Goal: Information Seeking & Learning: Learn about a topic

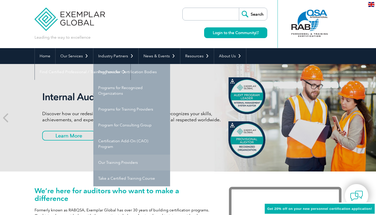
click at [121, 162] on link "Our Training Providers" at bounding box center [131, 163] width 77 height 16
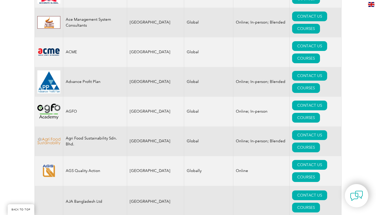
scroll to position [381, 0]
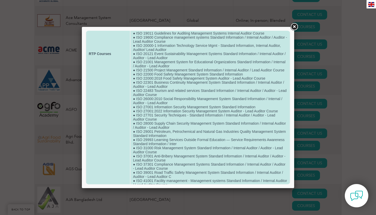
scroll to position [214, 0]
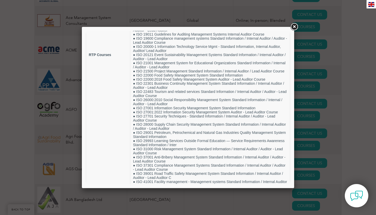
click at [296, 28] on link at bounding box center [294, 26] width 9 height 9
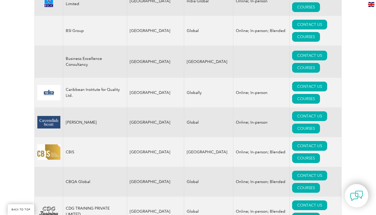
scroll to position [1313, 0]
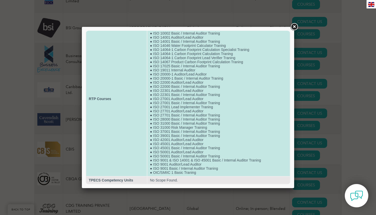
scroll to position [23, 0]
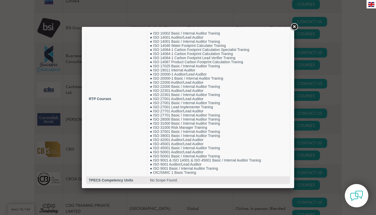
click at [295, 26] on link at bounding box center [294, 26] width 9 height 9
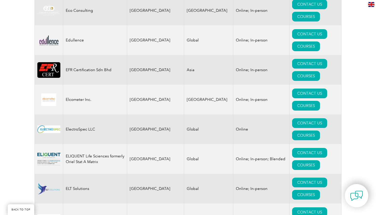
scroll to position [2394, 0]
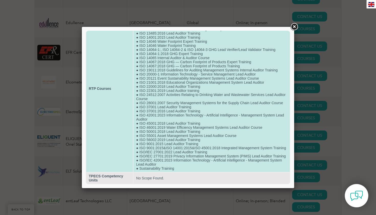
scroll to position [40, 0]
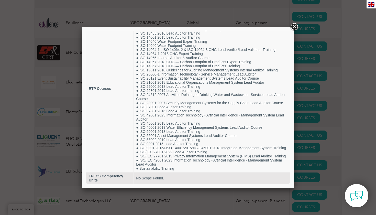
click at [294, 25] on link at bounding box center [294, 26] width 9 height 9
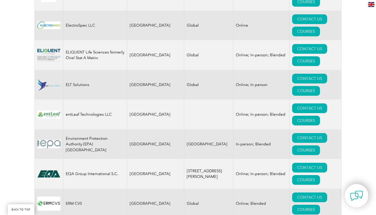
scroll to position [2481, 0]
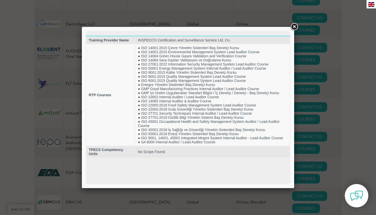
scroll to position [0, 0]
click at [294, 27] on link at bounding box center [294, 26] width 9 height 9
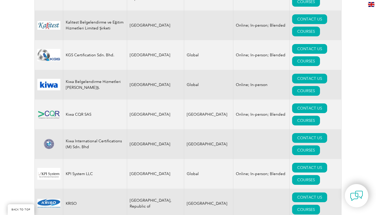
scroll to position [4408, 0]
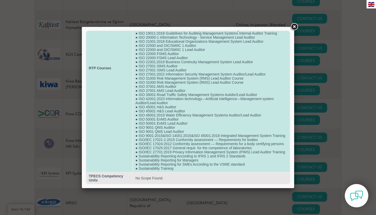
scroll to position [85, 0]
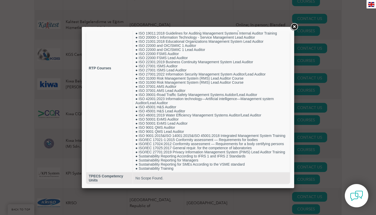
click at [292, 28] on link at bounding box center [294, 26] width 9 height 9
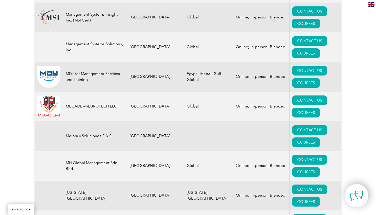
scroll to position [4921, 0]
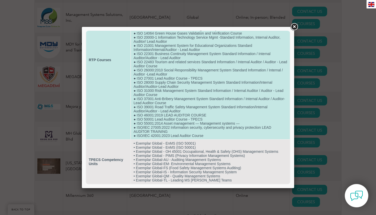
scroll to position [68, 0]
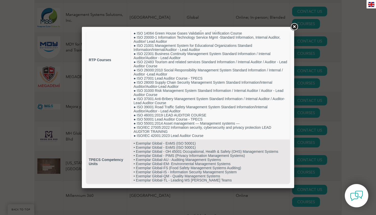
click at [294, 27] on link at bounding box center [294, 26] width 9 height 9
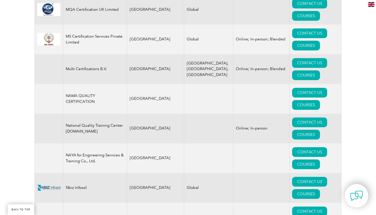
scroll to position [5335, 0]
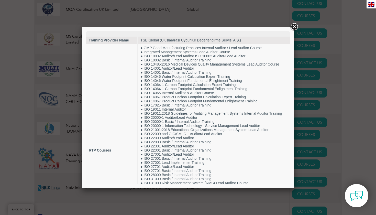
scroll to position [0, 0]
click at [294, 25] on link at bounding box center [294, 26] width 9 height 9
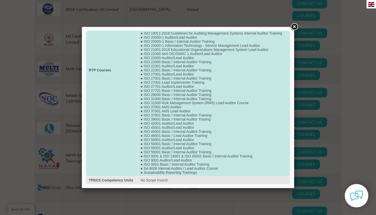
scroll to position [81, 0]
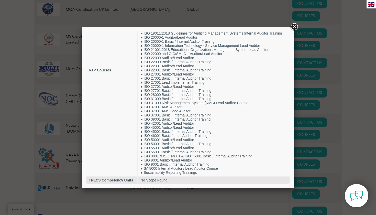
click at [296, 26] on link at bounding box center [294, 26] width 9 height 9
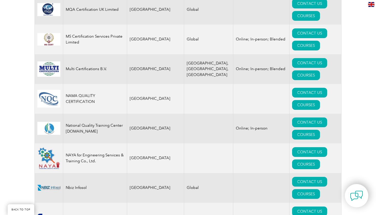
scroll to position [5378, 0]
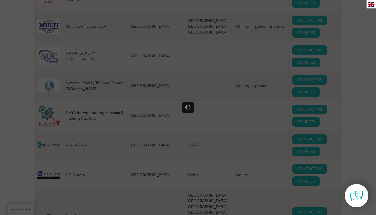
scroll to position [0, 0]
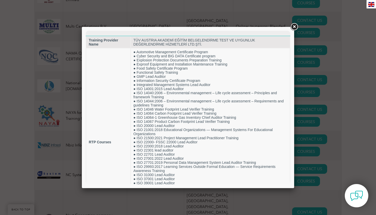
click at [294, 28] on link at bounding box center [294, 26] width 9 height 9
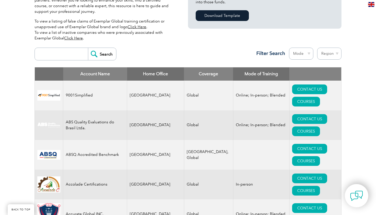
scroll to position [158, 0]
